Goal: Transaction & Acquisition: Book appointment/travel/reservation

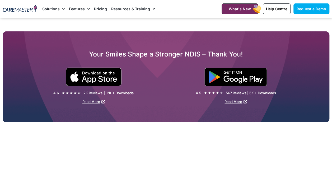
scroll to position [644, 0]
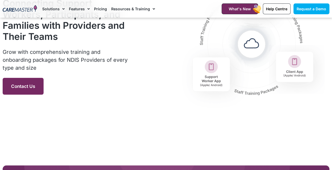
click at [21, 87] on span "Contact Us" at bounding box center [23, 86] width 24 height 5
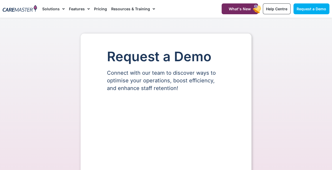
select select "**"
